Goal: Transaction & Acquisition: Purchase product/service

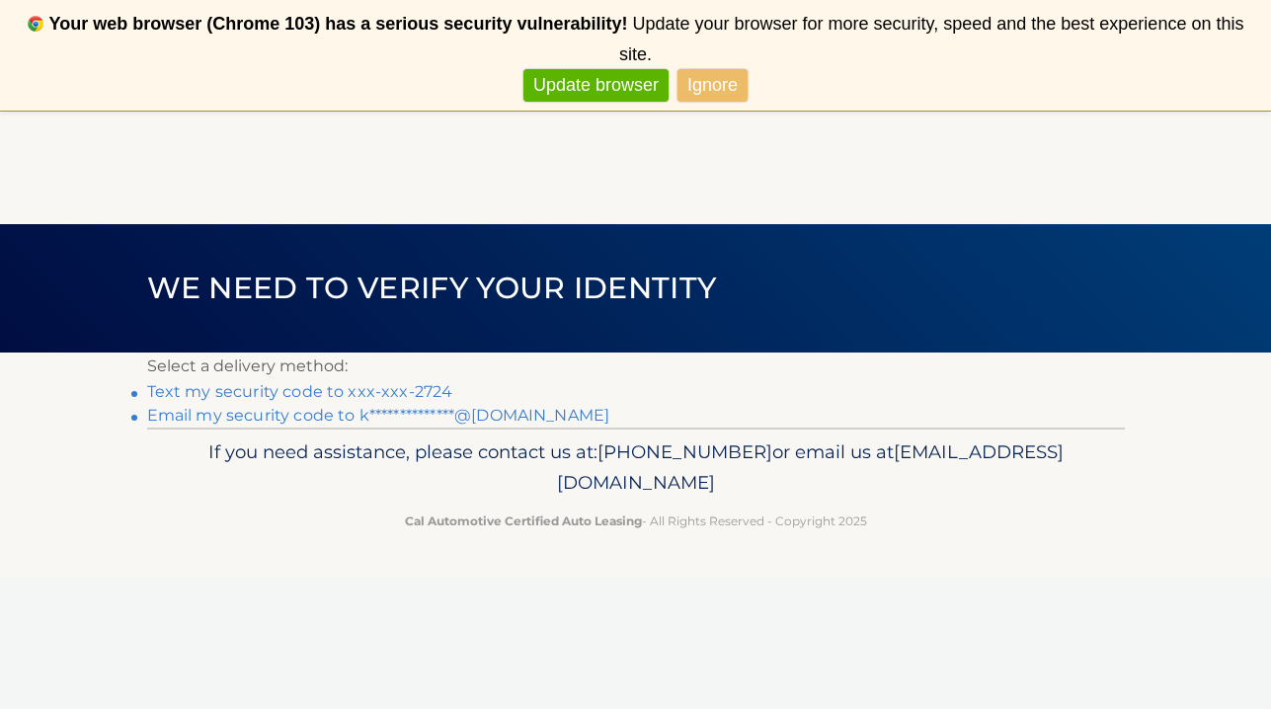
click at [422, 386] on link "Text my security code to xxx-xxx-2724" at bounding box center [300, 391] width 306 height 19
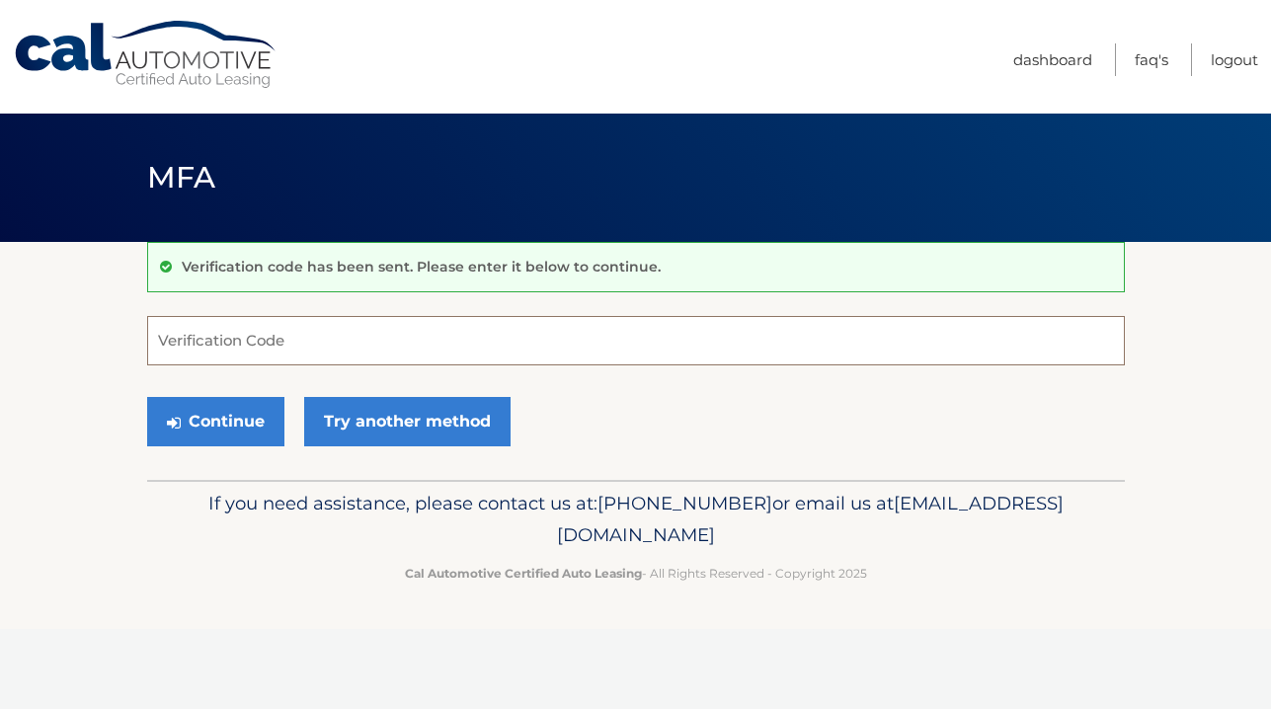
click at [269, 331] on input "Verification Code" at bounding box center [636, 340] width 978 height 49
type input "649450"
click at [242, 422] on button "Continue" at bounding box center [215, 421] width 137 height 49
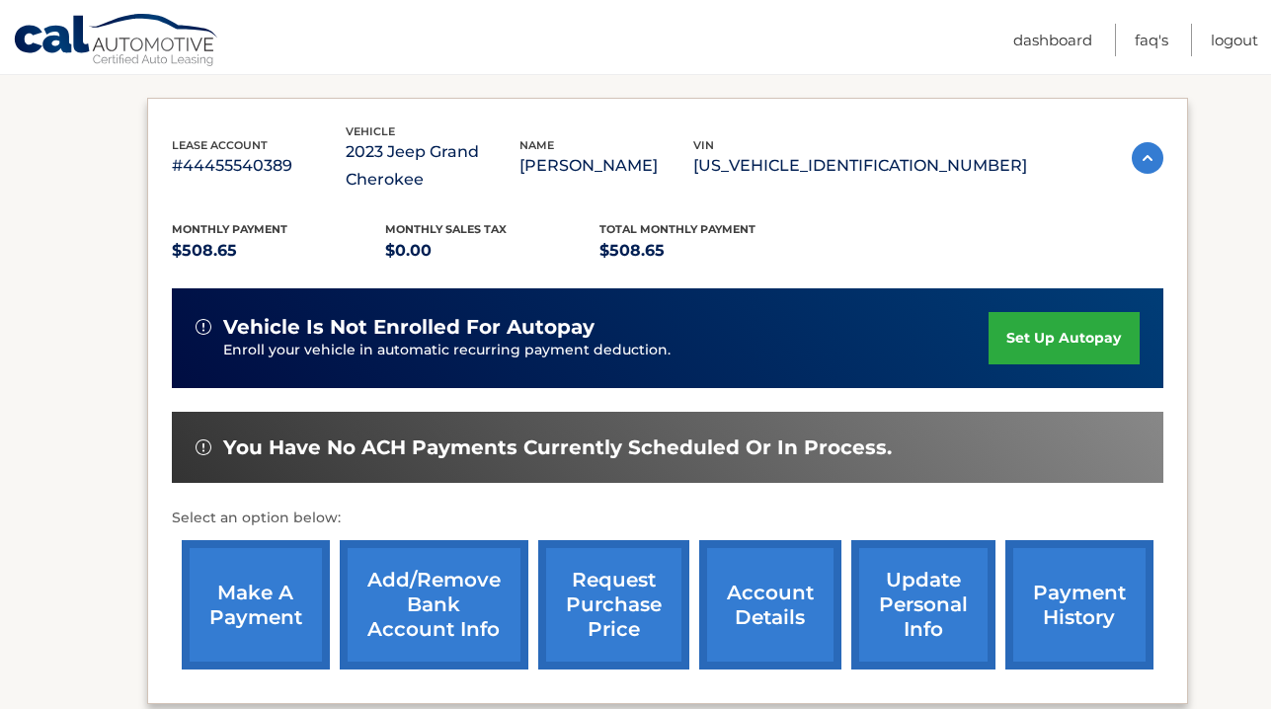
scroll to position [313, 0]
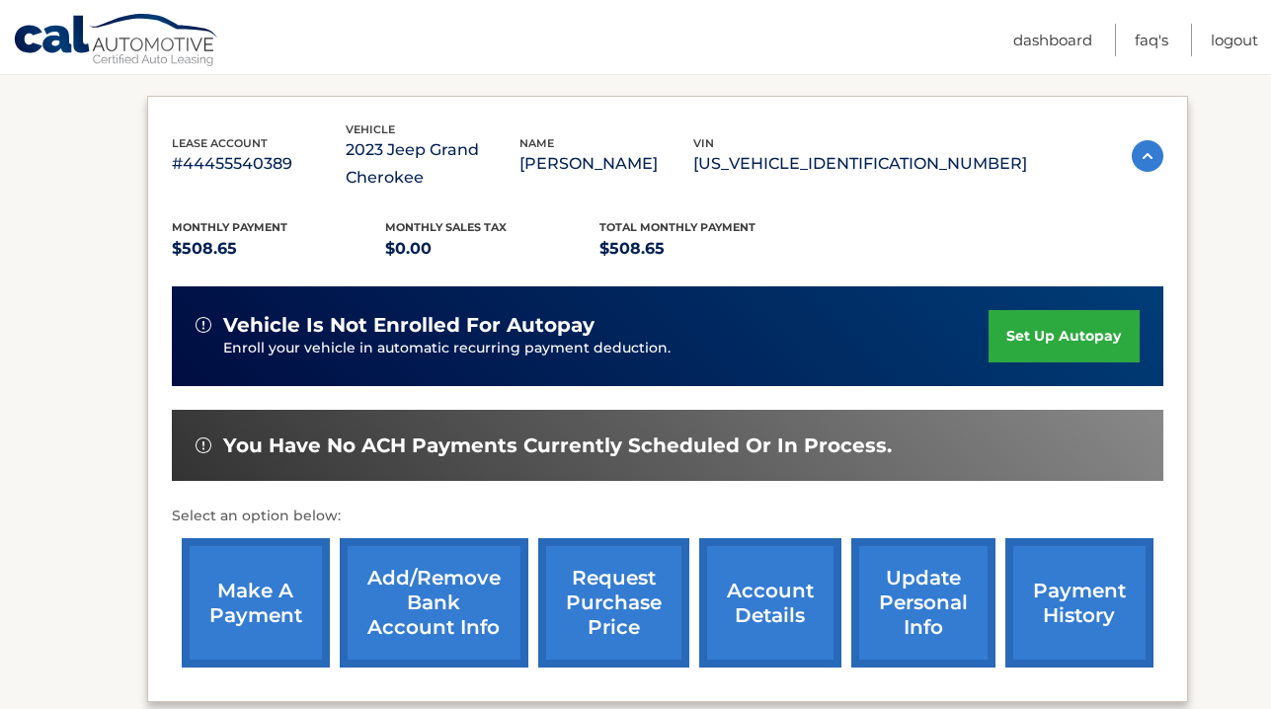
click at [271, 629] on link "make a payment" at bounding box center [256, 602] width 148 height 129
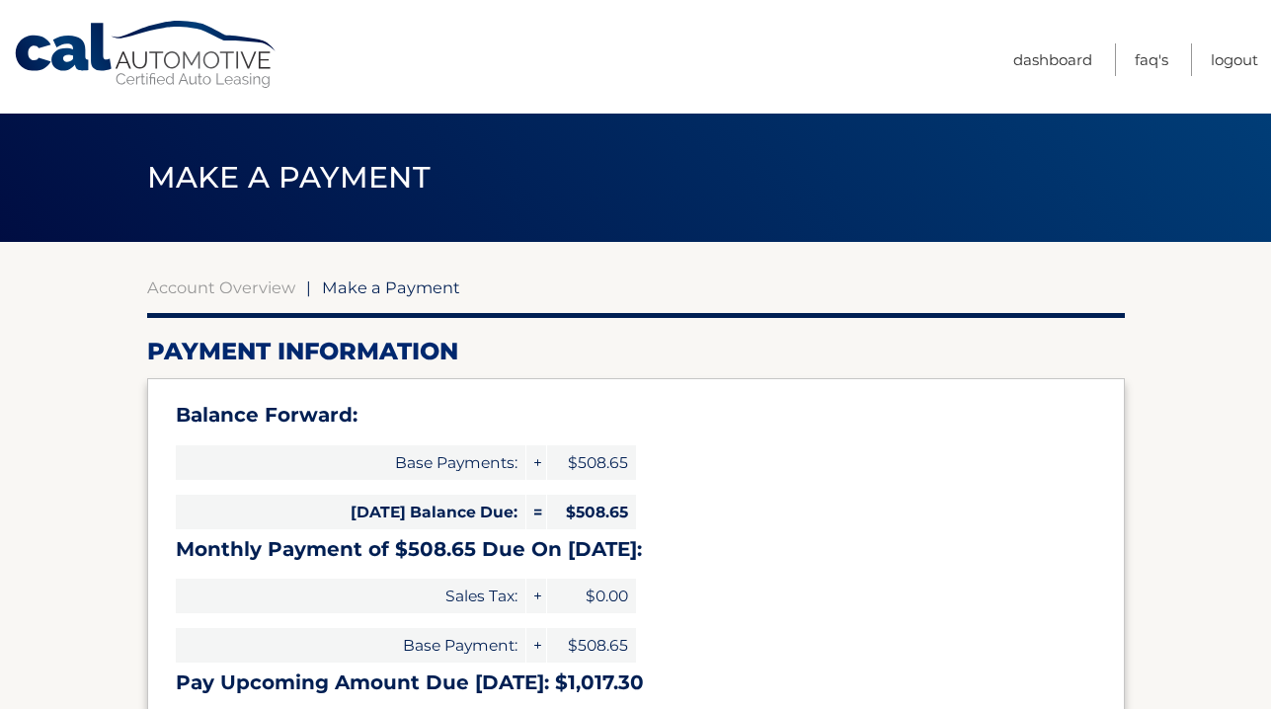
select select "ZWNlMGUzNGQtYjcyYS00MTc2LThlMTgtNmNkMTAxMmVkYTYw"
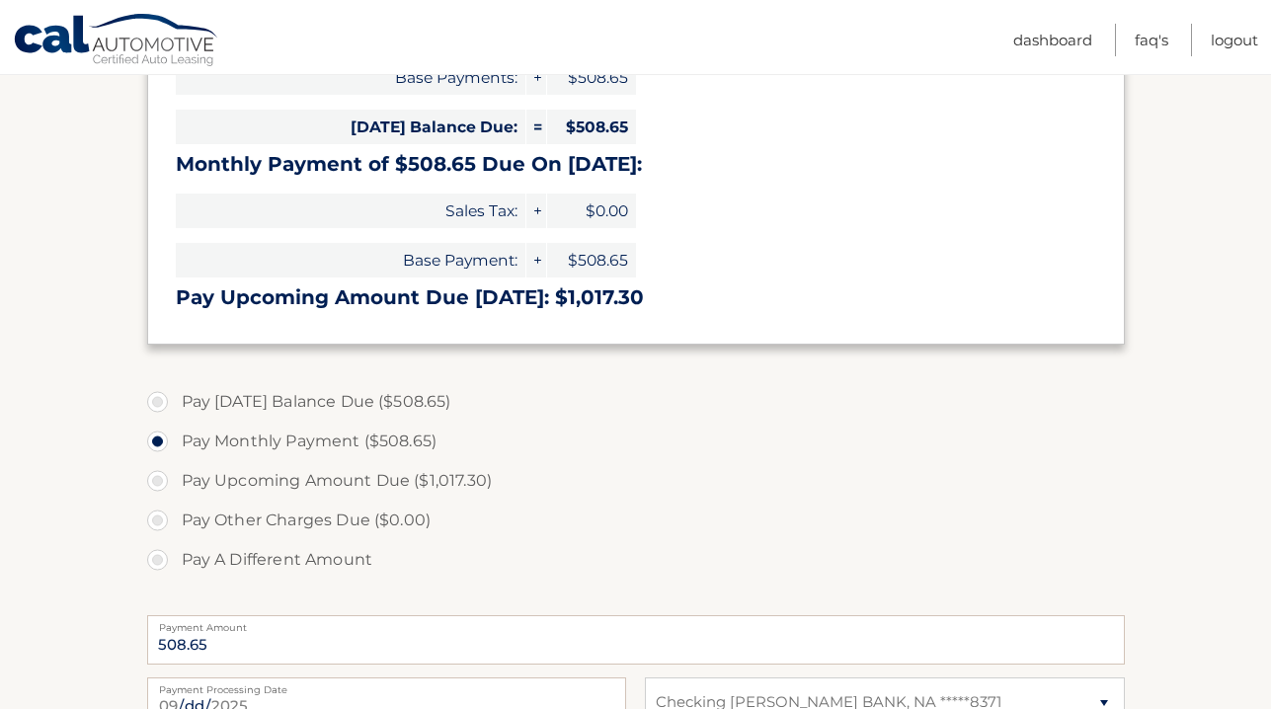
scroll to position [392, 0]
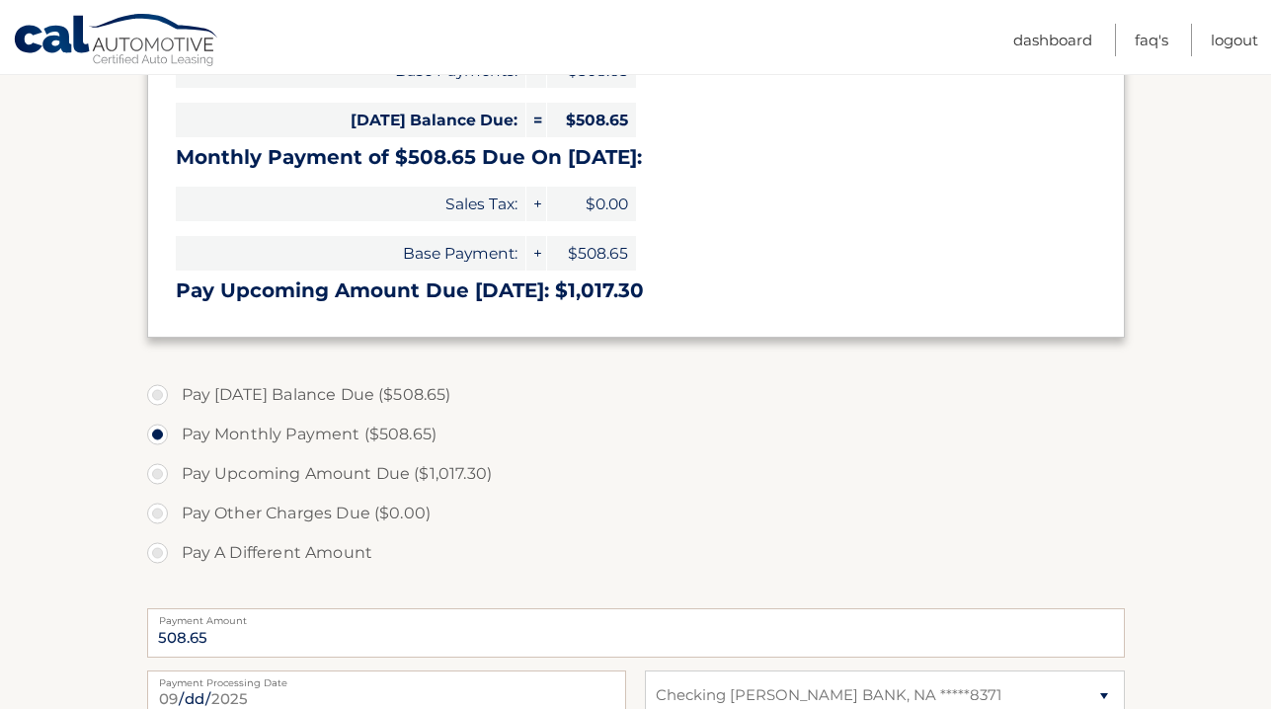
click at [286, 389] on label "Pay [DATE] Balance Due ($508.65)" at bounding box center [636, 395] width 978 height 40
click at [175, 389] on input "Pay Today's Balance Due ($508.65)" at bounding box center [165, 391] width 20 height 32
radio input "true"
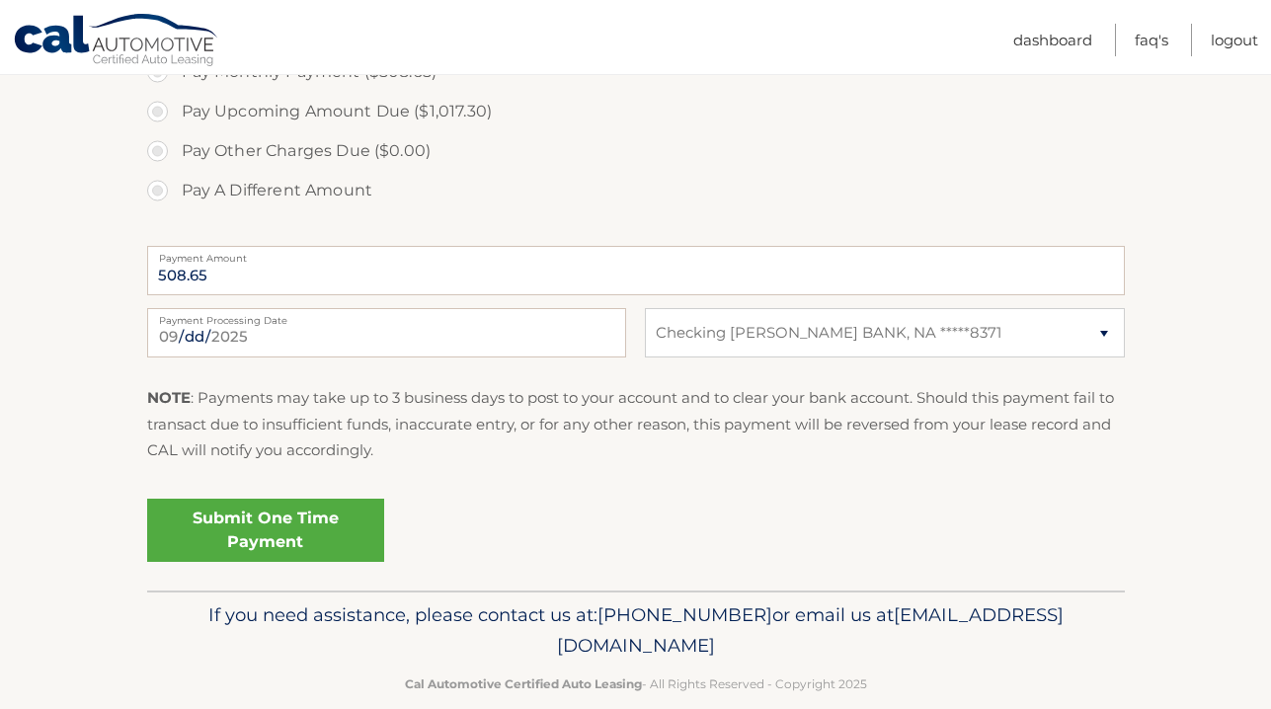
scroll to position [786, 0]
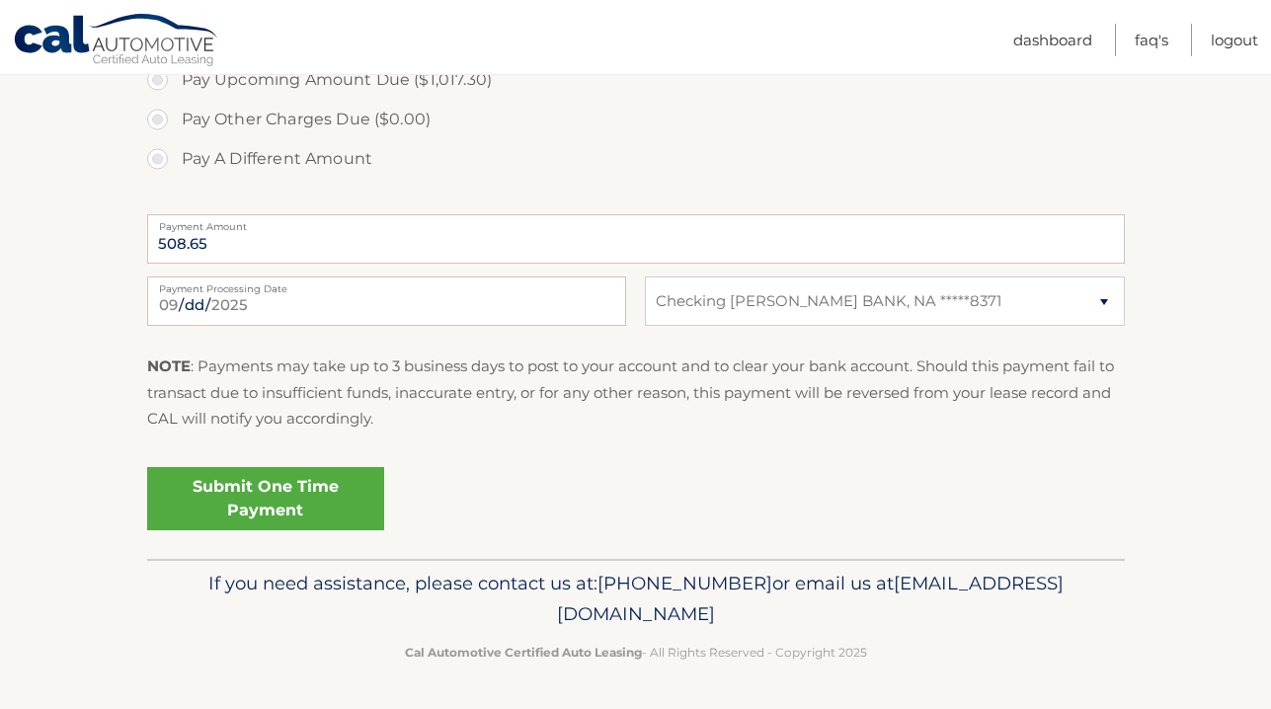
click at [334, 477] on link "Submit One Time Payment" at bounding box center [265, 498] width 237 height 63
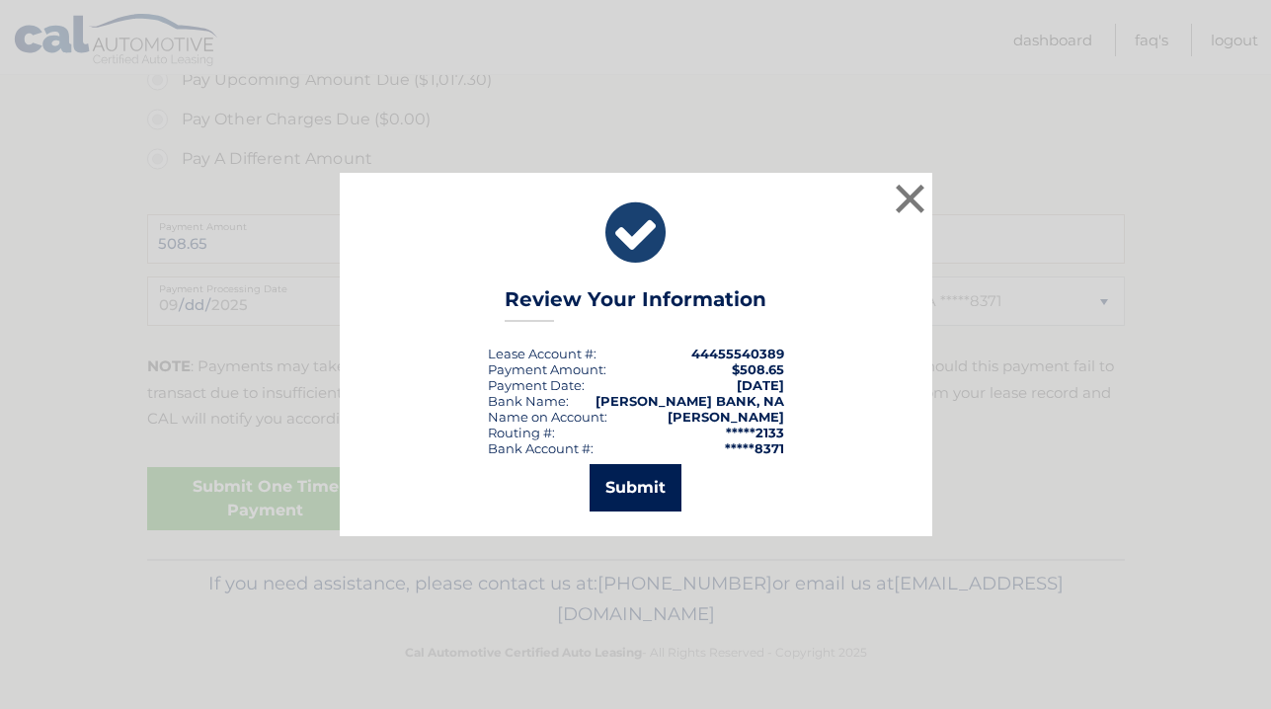
click at [612, 483] on button "Submit" at bounding box center [636, 487] width 92 height 47
